Goal: Task Accomplishment & Management: Use online tool/utility

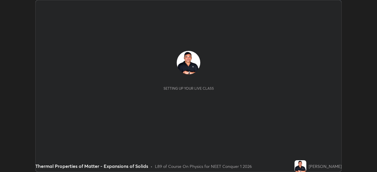
scroll to position [172, 377]
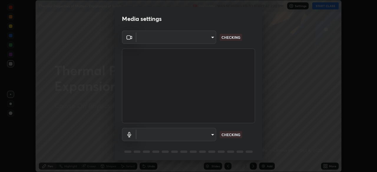
click at [200, 133] on body "Erase all Thermal Properties of Matter - Expansions of Solids Recording WAS SCH…" at bounding box center [188, 86] width 377 height 172
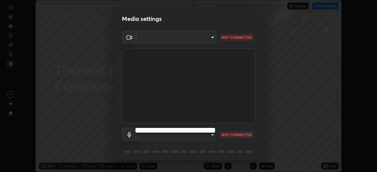
type input "3e25356f195e64551e879d1afeb1ef0f0a2c3c8c5562ca0bf2adaabd0d8e470d"
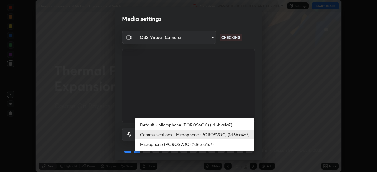
click at [194, 144] on li "Microphone (POROSVOC) (1d6b:a4a7)" at bounding box center [195, 145] width 119 height 10
type input "26ab3a40b41048b5744dce6697fd7e827fae9e0640edd4a993defb625e728478"
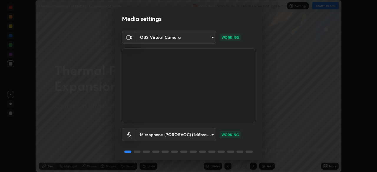
scroll to position [21, 0]
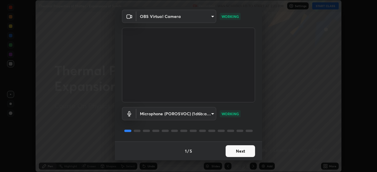
click at [246, 149] on button "Next" at bounding box center [240, 152] width 29 height 12
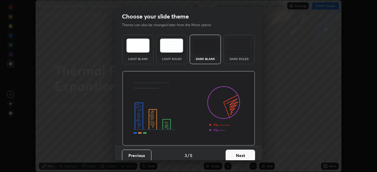
click at [247, 151] on button "Next" at bounding box center [240, 156] width 29 height 12
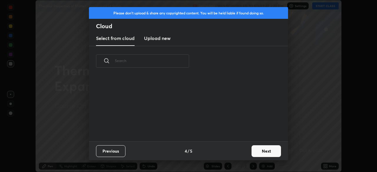
click at [246, 150] on div "Previous 4 / 5 Next" at bounding box center [188, 151] width 199 height 19
click at [265, 149] on button "Next" at bounding box center [266, 152] width 29 height 12
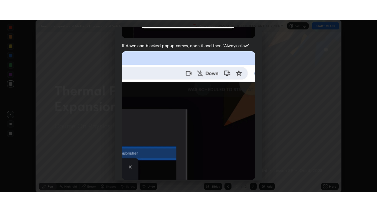
scroll to position [141, 0]
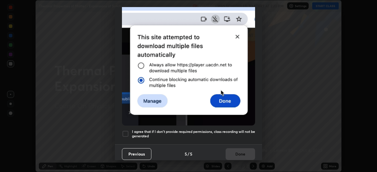
click at [126, 131] on div at bounding box center [125, 134] width 7 height 7
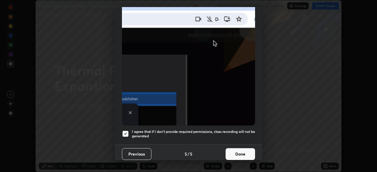
click at [237, 152] on button "Done" at bounding box center [240, 155] width 29 height 12
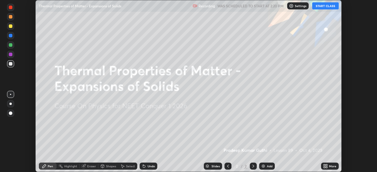
click at [321, 4] on button "START CLASS" at bounding box center [325, 5] width 27 height 7
click at [271, 164] on div "Add" at bounding box center [267, 166] width 16 height 7
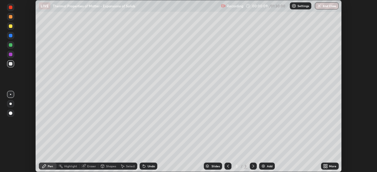
click at [330, 165] on div "More" at bounding box center [332, 166] width 7 height 3
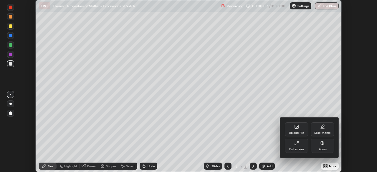
click at [308, 149] on div "Full screen" at bounding box center [297, 146] width 24 height 14
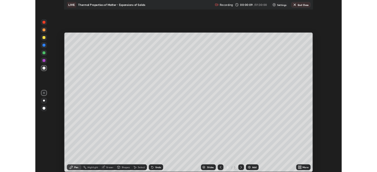
scroll to position [212, 377]
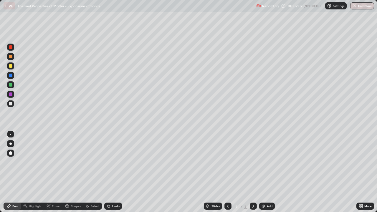
click at [11, 66] on div at bounding box center [11, 66] width 4 height 4
click at [10, 103] on div at bounding box center [11, 104] width 4 height 4
click at [11, 76] on div at bounding box center [11, 76] width 4 height 4
click at [10, 66] on div at bounding box center [11, 66] width 4 height 4
click at [116, 172] on div "Undo" at bounding box center [115, 206] width 7 height 3
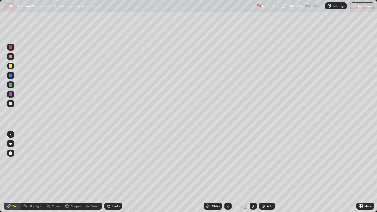
click at [113, 172] on div "Undo" at bounding box center [115, 206] width 7 height 3
click at [11, 104] on div at bounding box center [11, 104] width 4 height 4
click at [264, 172] on img at bounding box center [263, 206] width 5 height 5
click at [10, 75] on div at bounding box center [11, 76] width 4 height 4
click at [10, 104] on div at bounding box center [11, 104] width 4 height 4
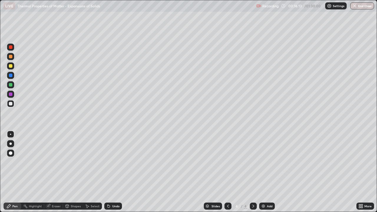
click at [11, 85] on div at bounding box center [11, 85] width 4 height 4
click at [11, 104] on div at bounding box center [11, 104] width 4 height 4
click at [93, 172] on div "Select" at bounding box center [95, 206] width 9 height 3
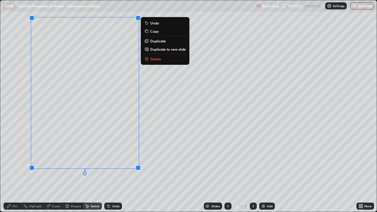
click at [151, 32] on p "Copy" at bounding box center [154, 31] width 9 height 5
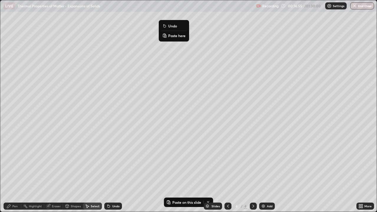
click at [169, 35] on p "Paste here" at bounding box center [176, 35] width 17 height 5
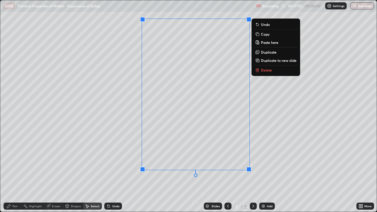
click at [233, 172] on div "0 ° Undo Copy Paste here Duplicate Duplicate to new slide Delete" at bounding box center [188, 106] width 377 height 212
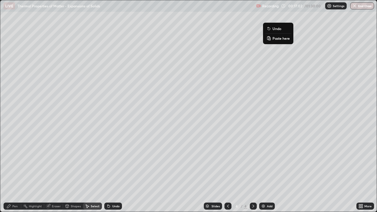
click at [275, 37] on p "Paste here" at bounding box center [281, 38] width 17 height 5
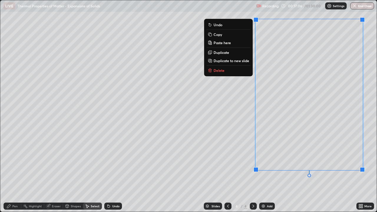
click at [279, 172] on div "0 ° Undo Copy Paste here Duplicate Duplicate to new slide Delete" at bounding box center [188, 106] width 377 height 212
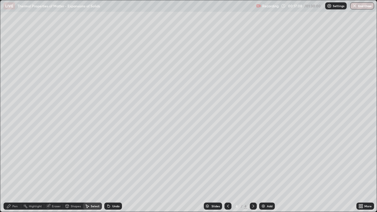
click at [16, 172] on div "Pen" at bounding box center [14, 206] width 5 height 3
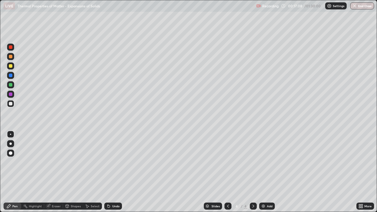
click at [55, 172] on div "Eraser" at bounding box center [56, 206] width 9 height 3
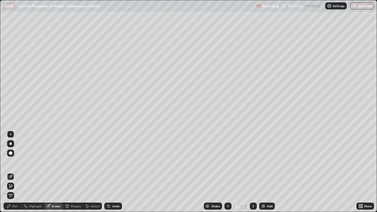
click at [13, 172] on div "Pen" at bounding box center [14, 206] width 5 height 3
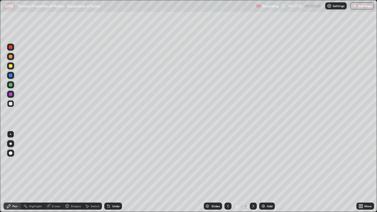
click at [11, 105] on div at bounding box center [11, 104] width 4 height 4
click at [118, 172] on div "Undo" at bounding box center [115, 206] width 7 height 3
click at [115, 172] on div "Undo" at bounding box center [115, 206] width 7 height 3
click at [112, 172] on div "Undo" at bounding box center [115, 206] width 7 height 3
click at [363, 172] on icon at bounding box center [361, 204] width 1 height 1
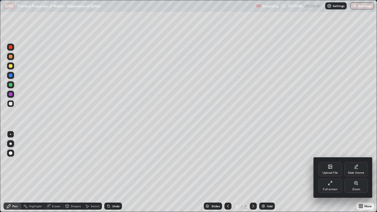
click at [331, 172] on icon at bounding box center [330, 183] width 5 height 5
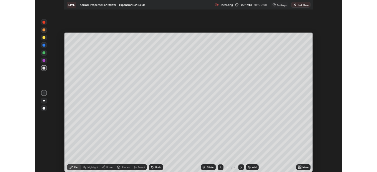
scroll to position [29294, 29090]
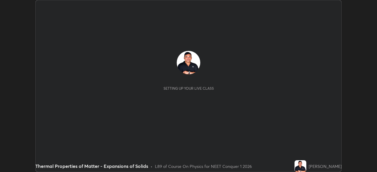
scroll to position [172, 377]
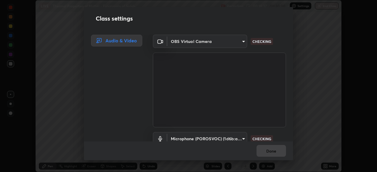
click at [201, 138] on body "Erase all LIVE Thermal Properties of Matter - Expansions of Solids Recording 00…" at bounding box center [188, 86] width 377 height 172
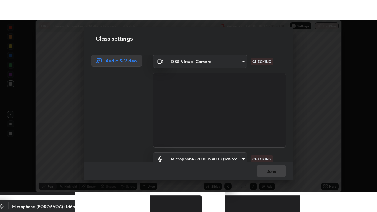
scroll to position [5, 0]
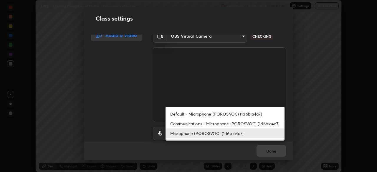
click at [197, 133] on li "Microphone (POROSVOC) (1d6b:a4a7)" at bounding box center [225, 134] width 119 height 10
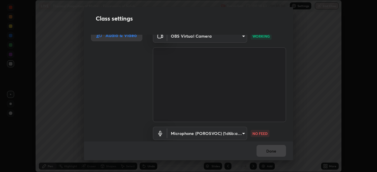
click at [222, 132] on body "Erase all LIVE Thermal Properties of Matter - Expansions of Solids Recording 00…" at bounding box center [188, 86] width 377 height 172
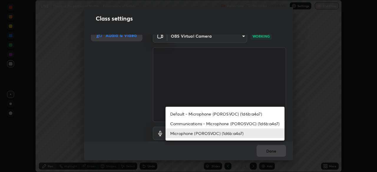
click at [212, 122] on li "Communications - Microphone (POROSVOC) (1d6b:a4a7)" at bounding box center [225, 124] width 119 height 10
type input "communications"
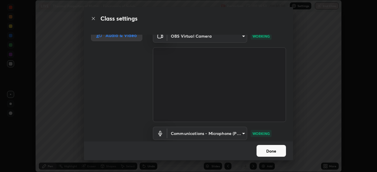
click at [269, 149] on button "Done" at bounding box center [271, 151] width 29 height 12
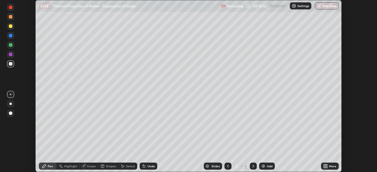
click at [327, 166] on icon at bounding box center [326, 165] width 1 height 1
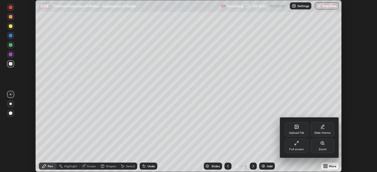
click at [303, 146] on div "Full screen" at bounding box center [297, 146] width 24 height 14
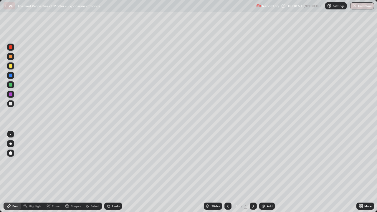
scroll to position [212, 377]
click at [52, 172] on div "Eraser" at bounding box center [56, 206] width 9 height 3
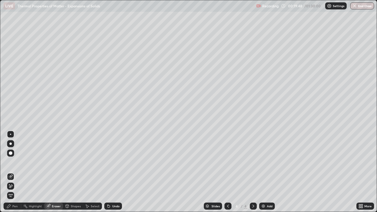
click at [16, 172] on div "Pen" at bounding box center [14, 206] width 5 height 3
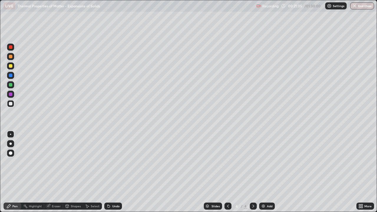
click at [10, 66] on div at bounding box center [11, 66] width 4 height 4
click at [10, 76] on div at bounding box center [11, 76] width 4 height 4
click at [11, 63] on div at bounding box center [10, 65] width 7 height 7
click at [261, 172] on img at bounding box center [263, 206] width 5 height 5
click at [11, 103] on div at bounding box center [11, 104] width 4 height 4
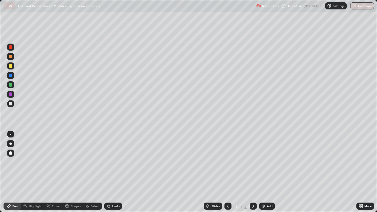
click at [10, 75] on div at bounding box center [11, 76] width 4 height 4
click at [11, 103] on div at bounding box center [11, 104] width 4 height 4
click at [10, 75] on div at bounding box center [11, 76] width 4 height 4
click at [11, 103] on div at bounding box center [11, 104] width 4 height 4
click at [11, 66] on div at bounding box center [11, 66] width 4 height 4
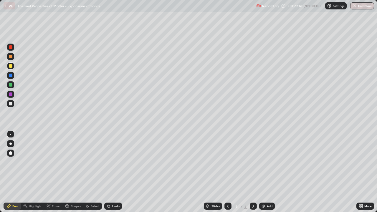
click at [11, 105] on div at bounding box center [11, 104] width 4 height 4
click at [11, 66] on div at bounding box center [11, 66] width 4 height 4
click at [12, 104] on div at bounding box center [11, 104] width 4 height 4
click at [13, 85] on div at bounding box center [10, 84] width 7 height 7
click at [11, 105] on div at bounding box center [11, 104] width 4 height 4
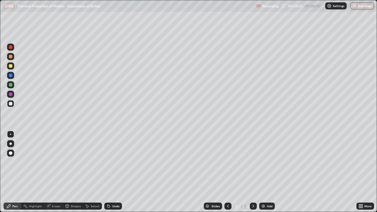
click at [10, 65] on div at bounding box center [11, 66] width 4 height 4
click at [115, 172] on div "Undo" at bounding box center [115, 206] width 7 height 3
click at [115, 172] on div "Undo" at bounding box center [113, 206] width 18 height 7
click at [112, 172] on div "Undo" at bounding box center [115, 206] width 7 height 3
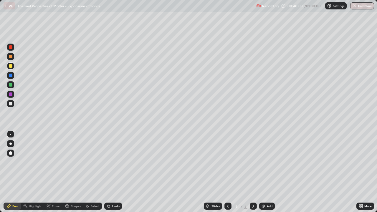
click at [267, 172] on div "Add" at bounding box center [270, 206] width 6 height 3
click at [10, 103] on div at bounding box center [11, 104] width 4 height 4
click at [11, 67] on div at bounding box center [11, 66] width 4 height 4
click at [111, 172] on div "Undo" at bounding box center [113, 206] width 18 height 7
click at [108, 172] on icon at bounding box center [108, 205] width 1 height 1
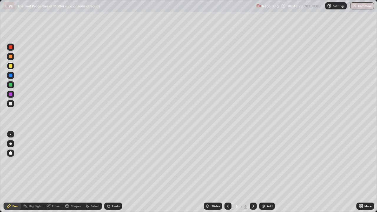
click at [104, 172] on div "Undo" at bounding box center [113, 206] width 18 height 7
click at [117, 172] on div "Undo" at bounding box center [115, 206] width 7 height 3
click at [11, 85] on div at bounding box center [11, 85] width 4 height 4
click at [12, 104] on div at bounding box center [11, 104] width 4 height 4
click at [10, 66] on div at bounding box center [11, 66] width 4 height 4
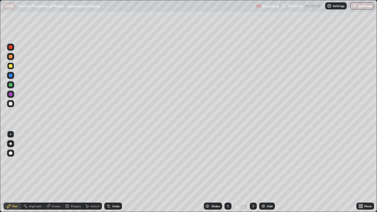
click at [263, 172] on img at bounding box center [263, 206] width 5 height 5
click at [12, 103] on div at bounding box center [11, 104] width 4 height 4
click at [12, 65] on div at bounding box center [11, 66] width 4 height 4
click at [11, 103] on div at bounding box center [11, 104] width 4 height 4
click at [11, 48] on div at bounding box center [11, 47] width 4 height 4
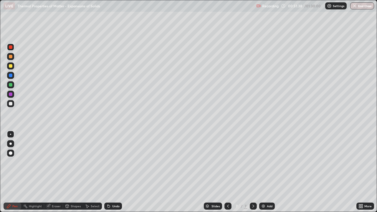
click at [14, 103] on div at bounding box center [10, 103] width 7 height 7
click at [111, 172] on div "Undo" at bounding box center [113, 206] width 18 height 7
click at [114, 172] on div "Undo" at bounding box center [115, 206] width 7 height 3
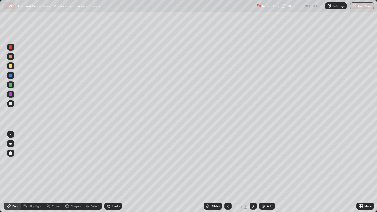
click at [112, 172] on div "Undo" at bounding box center [115, 206] width 7 height 3
click at [11, 85] on div at bounding box center [11, 85] width 4 height 4
click at [263, 172] on img at bounding box center [263, 206] width 5 height 5
click at [227, 172] on icon at bounding box center [228, 206] width 5 height 5
click at [253, 172] on icon at bounding box center [253, 206] width 5 height 5
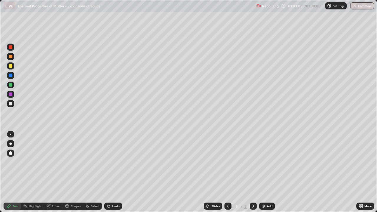
click at [10, 65] on div at bounding box center [11, 66] width 4 height 4
click at [12, 103] on div at bounding box center [11, 104] width 4 height 4
click at [116, 172] on div "Undo" at bounding box center [115, 206] width 7 height 3
click at [227, 172] on icon at bounding box center [228, 206] width 5 height 5
click at [228, 172] on icon at bounding box center [228, 206] width 5 height 5
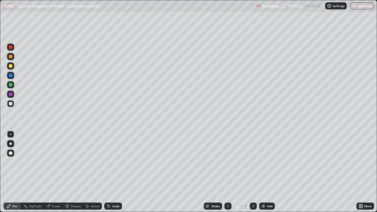
click at [253, 172] on icon at bounding box center [253, 206] width 5 height 5
click at [12, 85] on div at bounding box center [11, 85] width 4 height 4
click at [89, 172] on div "Select" at bounding box center [92, 206] width 19 height 7
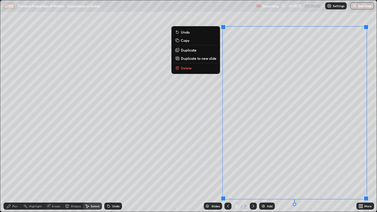
click at [204, 67] on button "Delete" at bounding box center [196, 68] width 44 height 7
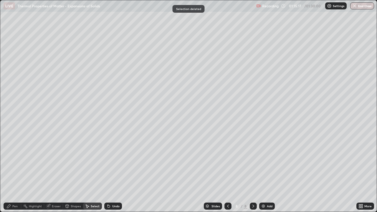
click at [13, 172] on div "Pen" at bounding box center [14, 206] width 5 height 3
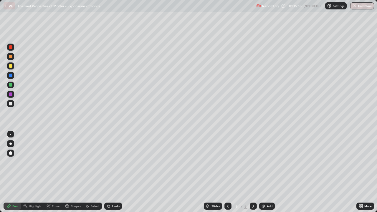
click at [11, 67] on div at bounding box center [11, 66] width 4 height 4
click at [113, 172] on div "Undo" at bounding box center [115, 206] width 7 height 3
click at [115, 172] on div "Undo" at bounding box center [115, 206] width 7 height 3
click at [12, 104] on div at bounding box center [11, 104] width 4 height 4
click at [11, 67] on div at bounding box center [11, 66] width 4 height 4
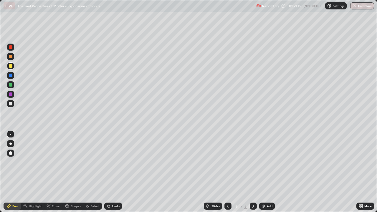
click at [11, 56] on div at bounding box center [11, 57] width 4 height 4
click at [12, 104] on div at bounding box center [11, 104] width 4 height 4
click at [298, 7] on div "01:25:31" at bounding box center [296, 6] width 17 height 4
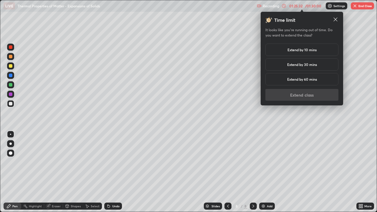
click at [295, 48] on h5 "Extend by 10 mins" at bounding box center [302, 49] width 29 height 5
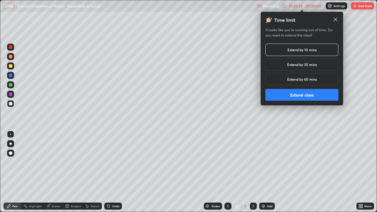
click at [294, 93] on button "Extend class" at bounding box center [301, 95] width 73 height 12
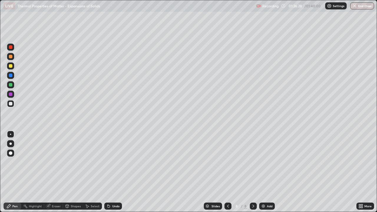
click at [261, 172] on img at bounding box center [263, 206] width 5 height 5
click at [114, 172] on div "Undo" at bounding box center [115, 206] width 7 height 3
click at [11, 67] on div at bounding box center [11, 66] width 4 height 4
click at [116, 172] on div "Undo" at bounding box center [113, 206] width 18 height 7
click at [9, 103] on div at bounding box center [11, 104] width 4 height 4
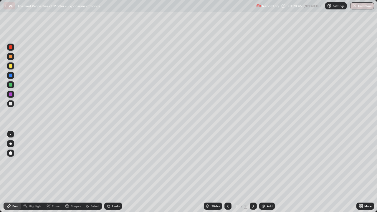
click at [10, 85] on div at bounding box center [11, 85] width 4 height 4
click at [11, 67] on div at bounding box center [11, 66] width 4 height 4
click at [113, 172] on div "Undo" at bounding box center [113, 206] width 18 height 7
click at [11, 104] on div at bounding box center [11, 104] width 4 height 4
click at [11, 85] on div at bounding box center [11, 85] width 4 height 4
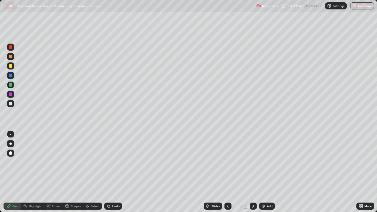
click at [12, 67] on div at bounding box center [10, 65] width 7 height 7
click at [11, 104] on div at bounding box center [11, 104] width 4 height 4
click at [10, 85] on div at bounding box center [11, 85] width 4 height 4
click at [11, 57] on div at bounding box center [11, 57] width 4 height 4
click at [11, 66] on div at bounding box center [11, 66] width 4 height 4
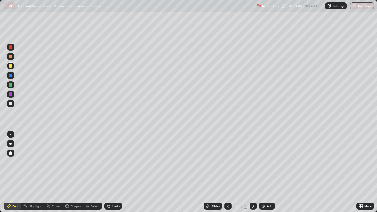
click at [11, 95] on div at bounding box center [11, 95] width 4 height 4
click at [8, 84] on div at bounding box center [10, 84] width 7 height 7
click at [364, 4] on button "End Class" at bounding box center [362, 5] width 23 height 7
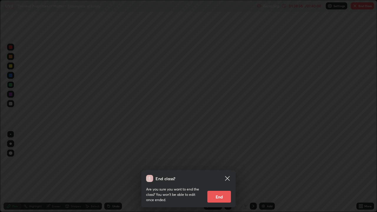
click at [221, 172] on button "End" at bounding box center [219, 197] width 24 height 12
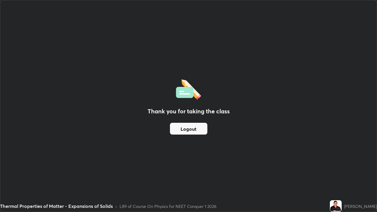
click at [199, 128] on button "Logout" at bounding box center [188, 129] width 37 height 12
